Goal: Task Accomplishment & Management: Complete application form

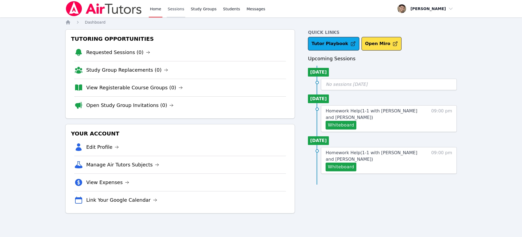
click at [171, 9] on link "Sessions" at bounding box center [176, 8] width 19 height 17
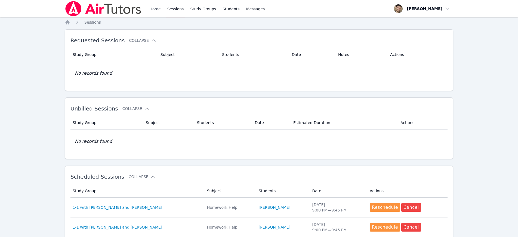
click at [155, 10] on link "Home" at bounding box center [154, 8] width 13 height 17
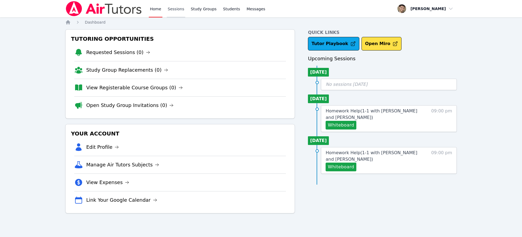
click at [178, 10] on link "Sessions" at bounding box center [176, 8] width 19 height 17
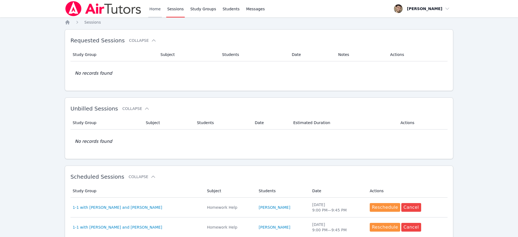
click at [154, 10] on link "Home" at bounding box center [154, 8] width 13 height 17
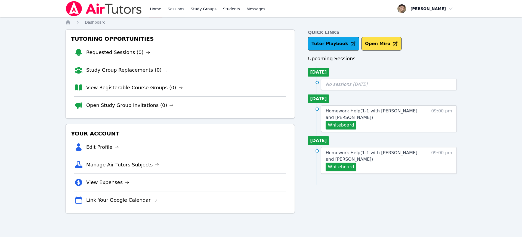
click at [174, 13] on link "Sessions" at bounding box center [176, 8] width 19 height 17
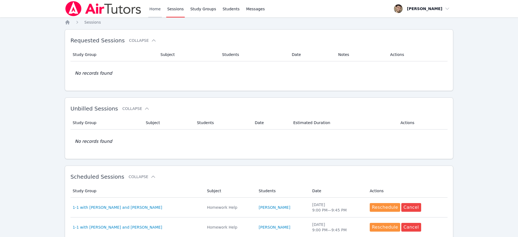
click at [153, 12] on link "Home" at bounding box center [154, 8] width 13 height 17
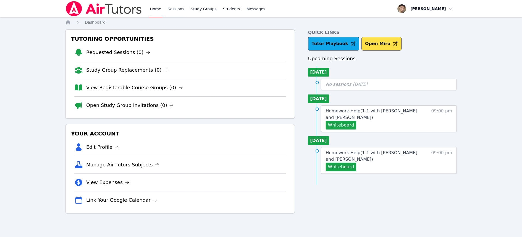
click at [179, 13] on link "Sessions" at bounding box center [176, 8] width 19 height 17
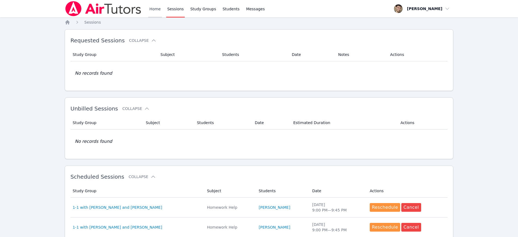
click at [152, 9] on link "Home" at bounding box center [154, 8] width 13 height 17
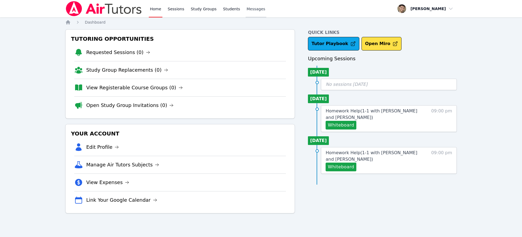
click at [255, 11] on span "Messages" at bounding box center [256, 8] width 19 height 5
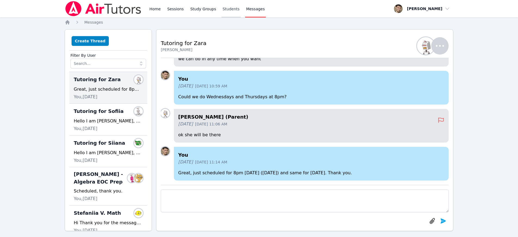
click at [228, 8] on link "Students" at bounding box center [230, 8] width 19 height 17
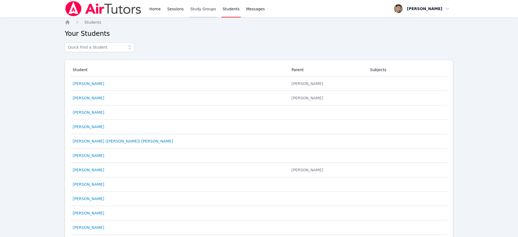
click at [206, 10] on link "Study Groups" at bounding box center [203, 8] width 28 height 17
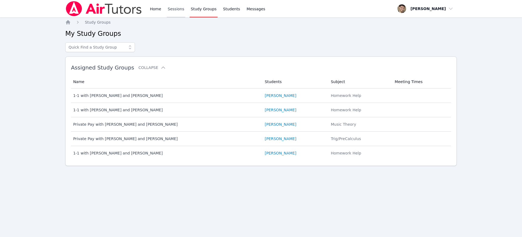
click at [181, 10] on link "Sessions" at bounding box center [176, 8] width 19 height 17
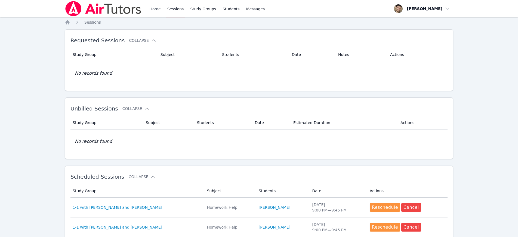
click at [157, 10] on link "Home" at bounding box center [154, 8] width 13 height 17
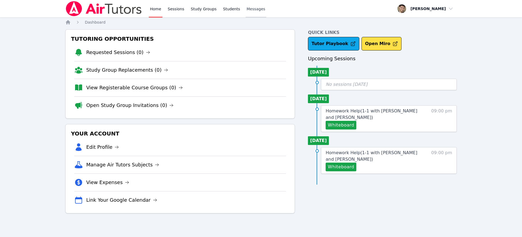
click at [251, 8] on span "Messages" at bounding box center [256, 8] width 19 height 5
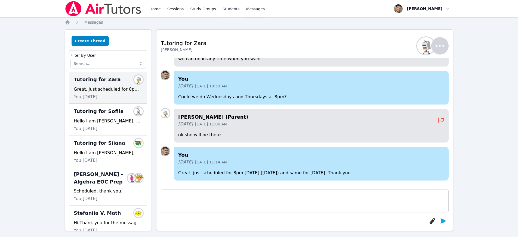
click at [226, 8] on link "Students" at bounding box center [230, 8] width 19 height 17
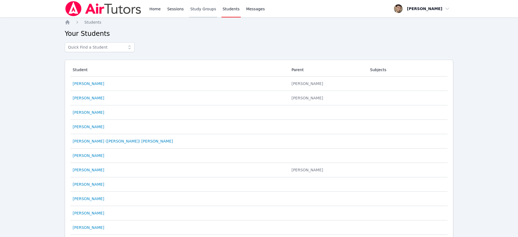
click at [207, 9] on link "Study Groups" at bounding box center [203, 8] width 28 height 17
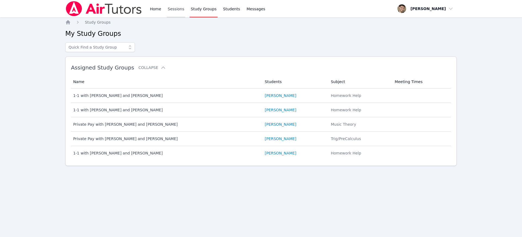
click at [176, 10] on link "Sessions" at bounding box center [176, 8] width 19 height 17
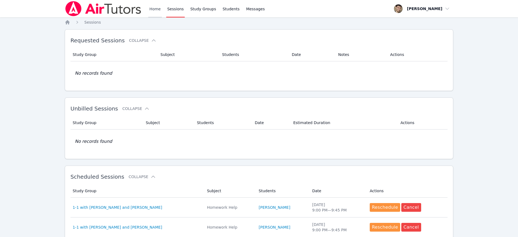
click at [157, 10] on link "Home" at bounding box center [154, 8] width 13 height 17
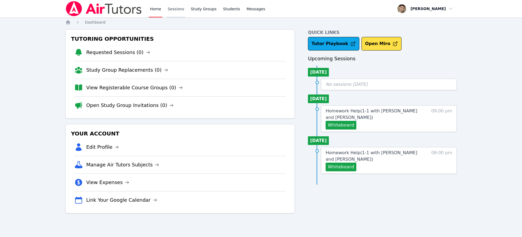
click at [178, 10] on link "Sessions" at bounding box center [176, 8] width 19 height 17
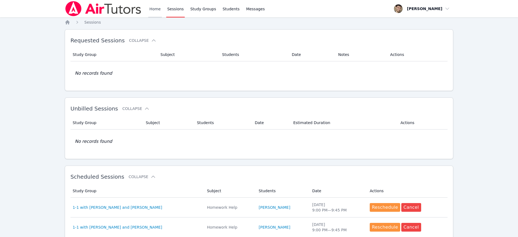
click at [151, 9] on link "Home" at bounding box center [154, 8] width 13 height 17
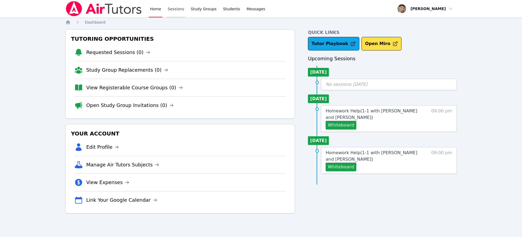
click at [170, 7] on link "Sessions" at bounding box center [176, 8] width 19 height 17
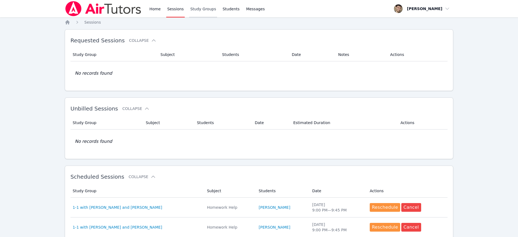
click at [201, 10] on link "Study Groups" at bounding box center [203, 8] width 28 height 17
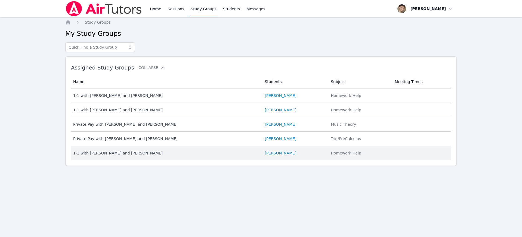
click at [277, 153] on link "[PERSON_NAME]" at bounding box center [281, 153] width 32 height 5
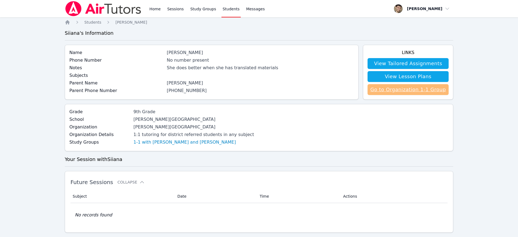
click at [396, 93] on link "Go to Organization 1-1 Group" at bounding box center [407, 89] width 81 height 11
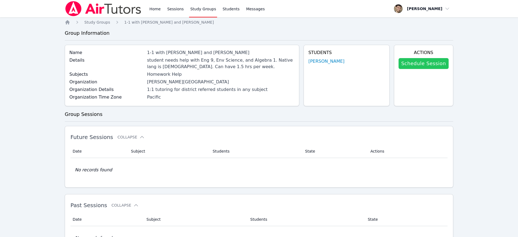
click at [420, 63] on link "Schedule Session" at bounding box center [423, 63] width 50 height 11
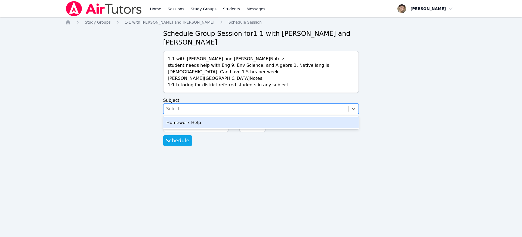
click at [176, 112] on div "Select..." at bounding box center [175, 109] width 18 height 7
click at [176, 123] on div "Homework Help" at bounding box center [261, 122] width 196 height 11
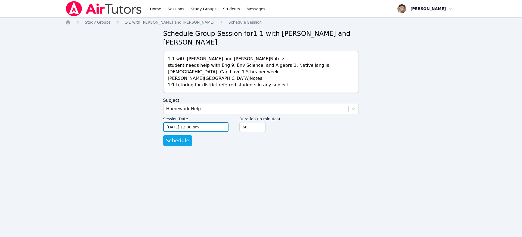
click at [176, 131] on input "09/09/2025 12:00 pm" at bounding box center [195, 127] width 65 height 10
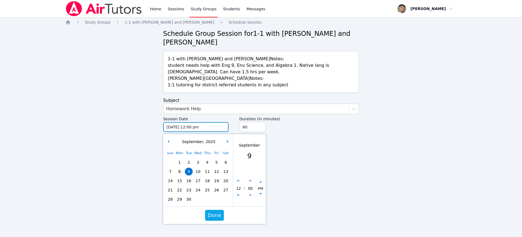
click at [177, 130] on input "09/09/2025 12:00 pm" at bounding box center [195, 127] width 65 height 10
click at [200, 171] on span "10" at bounding box center [198, 172] width 8 height 8
click at [240, 183] on button "button" at bounding box center [237, 181] width 5 height 5
type input "09/10/2025 01:00 pm"
type input "01"
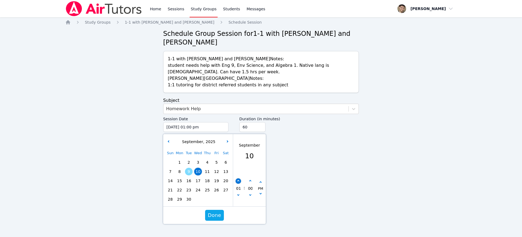
click at [240, 183] on button "button" at bounding box center [237, 181] width 5 height 5
type input "09/10/2025 02:00 pm"
type input "02"
click at [240, 183] on button "button" at bounding box center [237, 181] width 5 height 5
type input "09/10/2025 03:00 pm"
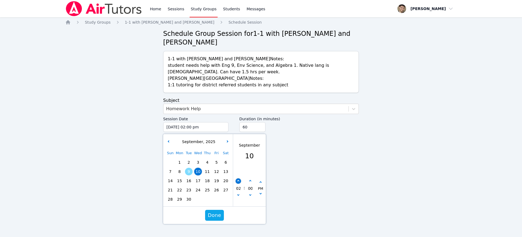
type input "03"
click at [240, 183] on button "button" at bounding box center [237, 181] width 5 height 5
type input "09/10/2025 04:00 pm"
type input "04"
click at [240, 183] on button "button" at bounding box center [237, 181] width 5 height 5
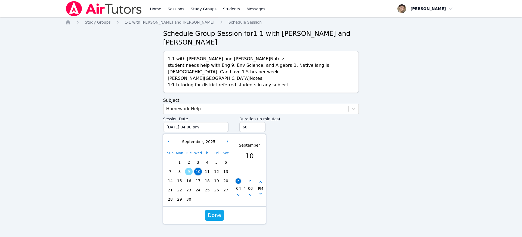
type input "09/10/2025 05:00 pm"
type input "05"
click at [240, 183] on button "button" at bounding box center [237, 181] width 5 height 5
type input "09/10/2025 06:00 pm"
type input "06"
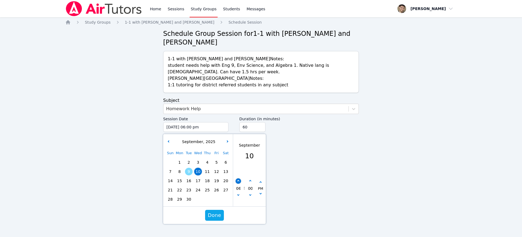
click at [240, 183] on button "button" at bounding box center [237, 181] width 5 height 5
type input "09/10/2025 07:00 pm"
type input "07"
click at [240, 183] on button "button" at bounding box center [237, 181] width 5 height 5
type input "09/10/2025 08:00 pm"
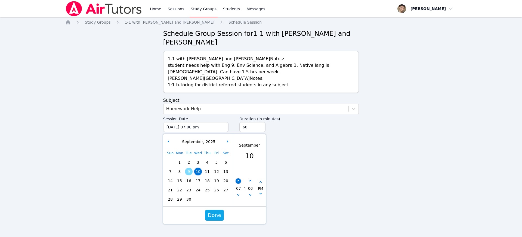
type input "08"
click at [240, 183] on button "button" at bounding box center [237, 181] width 5 height 5
type input "09/10/2025 09:00 pm"
type input "09"
click at [240, 183] on button "button" at bounding box center [237, 181] width 5 height 5
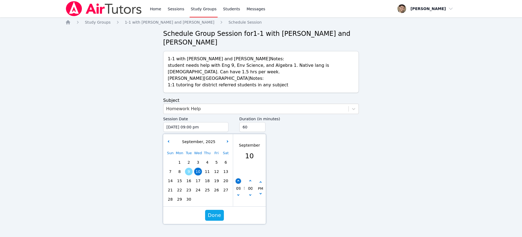
type input "09/10/2025 10:00 pm"
type input "10"
click at [218, 216] on span "Done" at bounding box center [214, 216] width 13 height 8
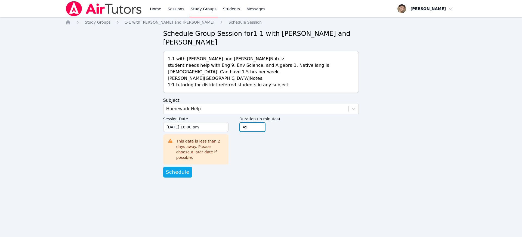
click at [261, 129] on input "45" at bounding box center [252, 127] width 26 height 10
type input "30"
click at [261, 129] on input "30" at bounding box center [252, 127] width 26 height 10
click at [176, 169] on span "Schedule" at bounding box center [177, 173] width 23 height 8
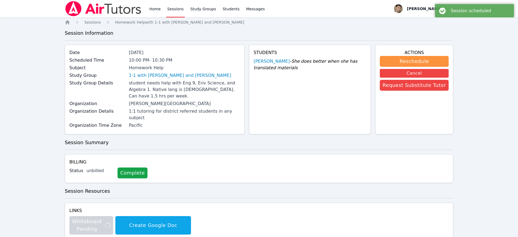
click at [175, 8] on link "Sessions" at bounding box center [175, 8] width 19 height 17
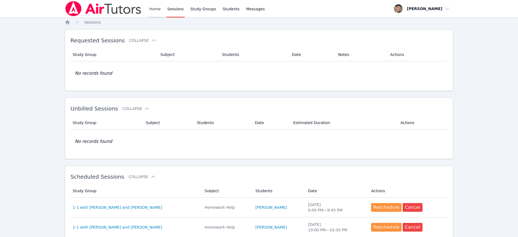
click at [158, 10] on link "Home" at bounding box center [154, 8] width 13 height 17
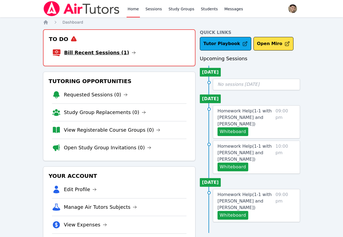
click at [113, 55] on link "Bill Recent Sessions (1)" at bounding box center [100, 53] width 72 height 8
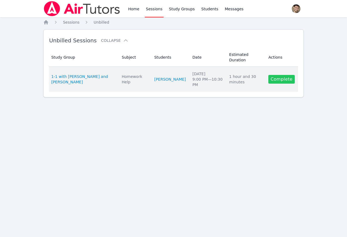
click at [286, 79] on link "Complete" at bounding box center [281, 79] width 26 height 9
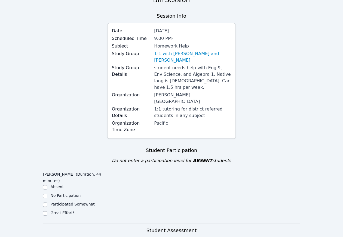
scroll to position [105, 0]
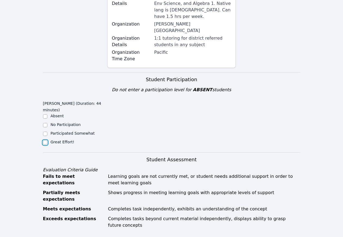
click at [46, 141] on input "Great Effort!" at bounding box center [45, 143] width 4 height 4
checkbox input "true"
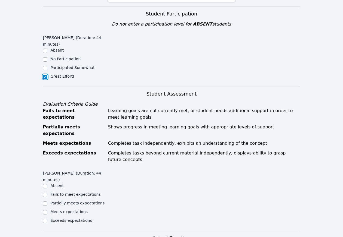
scroll to position [211, 0]
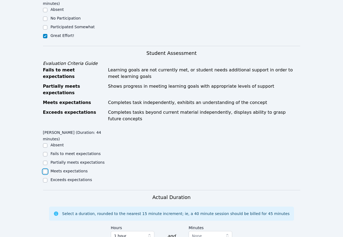
click at [46, 170] on input "Meets expectations" at bounding box center [45, 172] width 4 height 4
checkbox input "true"
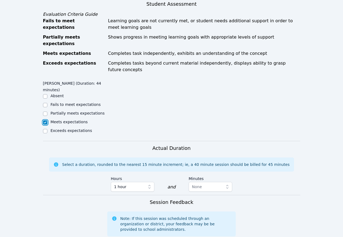
scroll to position [316, 0]
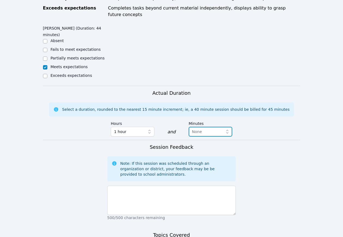
click at [199, 130] on span "None" at bounding box center [197, 132] width 10 height 4
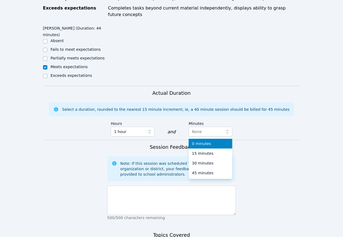
click at [199, 141] on span "0 minutes" at bounding box center [201, 143] width 19 height 5
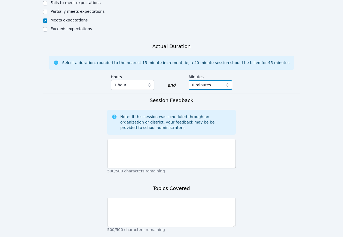
scroll to position [363, 0]
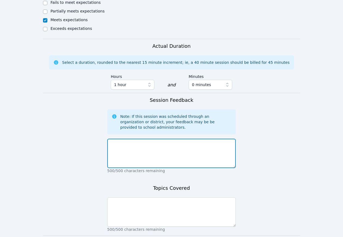
click at [145, 139] on textarea at bounding box center [171, 153] width 129 height 29
click at [154, 139] on textarea "great session, she showed the topics" at bounding box center [171, 153] width 129 height 29
click at [189, 139] on textarea "great session, she described the topics" at bounding box center [171, 153] width 129 height 29
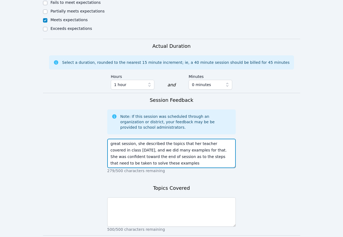
type textarea "great session, she described the topics that her teacher covered in class [DATE…"
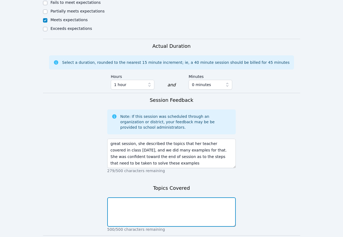
click at [162, 198] on textarea at bounding box center [171, 212] width 129 height 29
click at [199, 198] on textarea "graphing inequalities and interpreting the graphing number lines" at bounding box center [171, 212] width 129 height 29
click at [127, 198] on textarea "graphing inequalities and interpreting the graphs as number lines" at bounding box center [171, 212] width 129 height 29
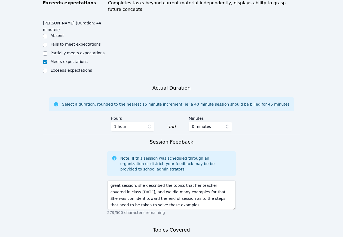
scroll to position [377, 0]
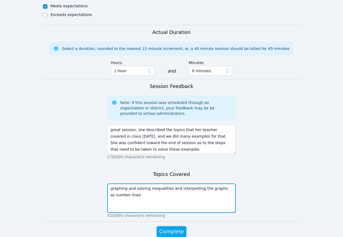
type textarea "graphing and solving inequalities and interpreting the graphs as number lines"
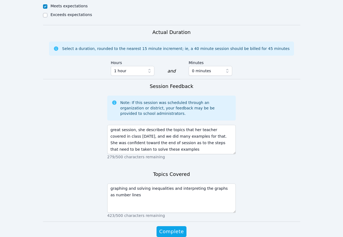
click at [174, 199] on form "Student Participation Do not enter a participation level for ABSENT students [P…" at bounding box center [171, 24] width 257 height 448
click at [175, 228] on span "Complete" at bounding box center [171, 232] width 24 height 8
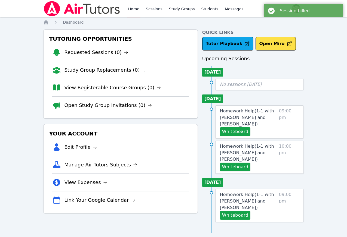
click at [156, 9] on link "Sessions" at bounding box center [154, 8] width 19 height 17
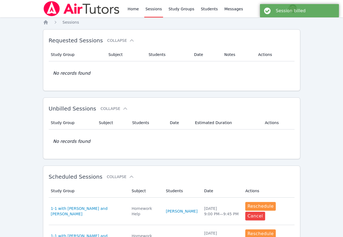
scroll to position [99, 0]
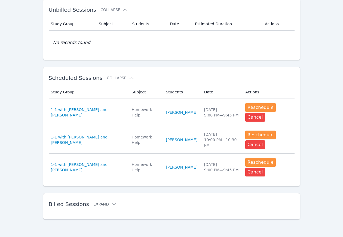
click at [104, 203] on button "Expand" at bounding box center [104, 204] width 23 height 5
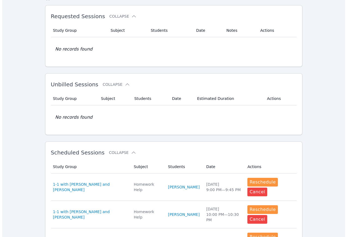
scroll to position [0, 0]
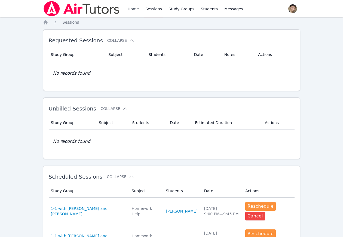
click at [129, 7] on link "Home" at bounding box center [132, 8] width 13 height 17
